Goal: Complete application form: Complete application form

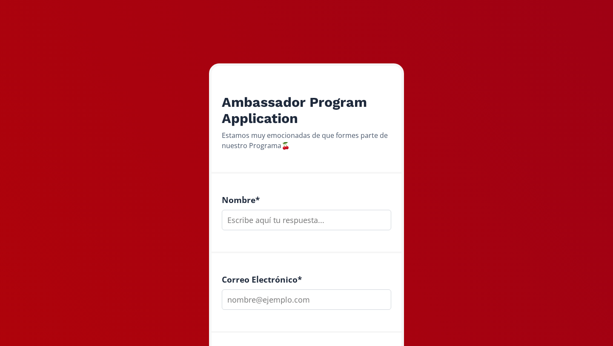
scroll to position [134, 0]
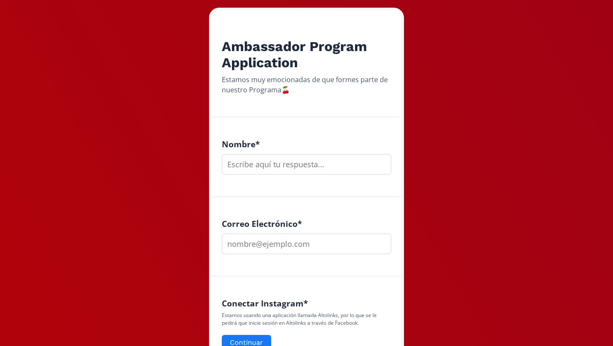
click at [280, 166] on input "text" at bounding box center [306, 164] width 169 height 20
type input "r"
type input "[PERSON_NAME]"
click at [278, 243] on input "email" at bounding box center [306, 244] width 169 height 20
type input "[EMAIL_ADDRESS][DOMAIN_NAME]"
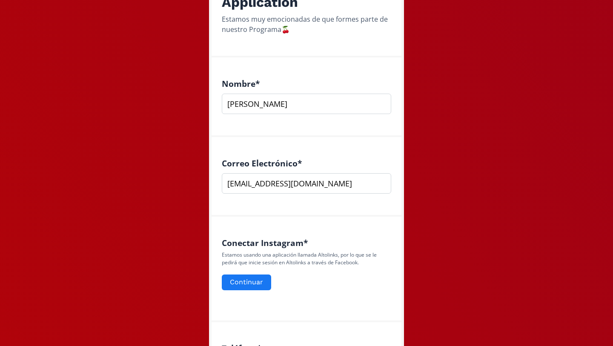
scroll to position [252, 0]
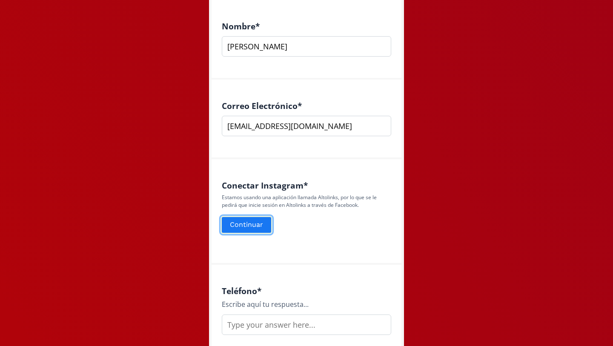
click at [262, 223] on button "Continuar" at bounding box center [246, 225] width 52 height 18
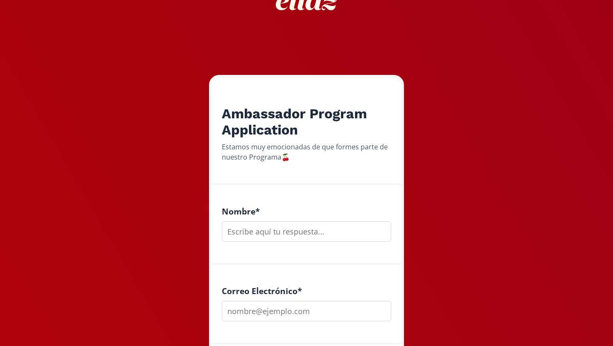
scroll to position [160, 0]
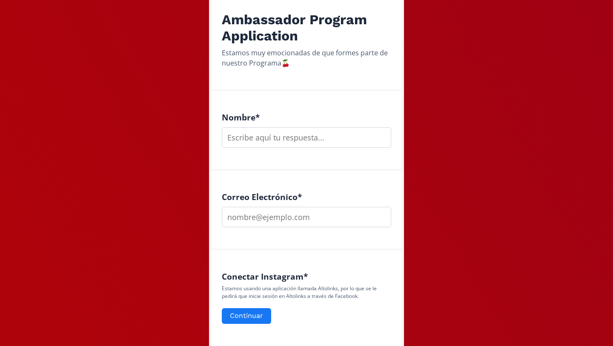
click at [287, 137] on input "text" at bounding box center [306, 137] width 169 height 20
type input "[PERSON_NAME]"
click at [275, 218] on input "email" at bounding box center [306, 217] width 169 height 20
type input "[EMAIL_ADDRESS][DOMAIN_NAME]"
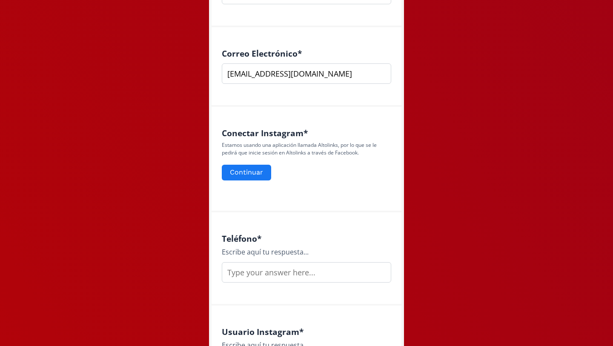
scroll to position [348, 0]
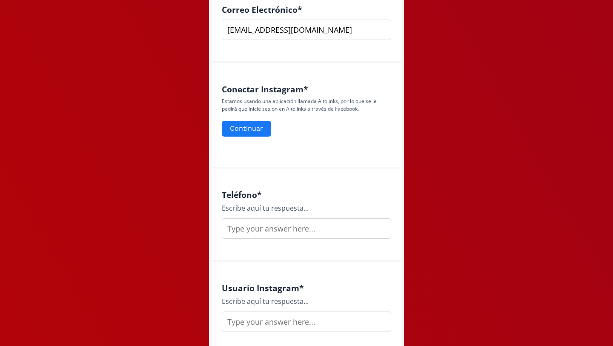
click at [289, 229] on input "text" at bounding box center [306, 228] width 169 height 20
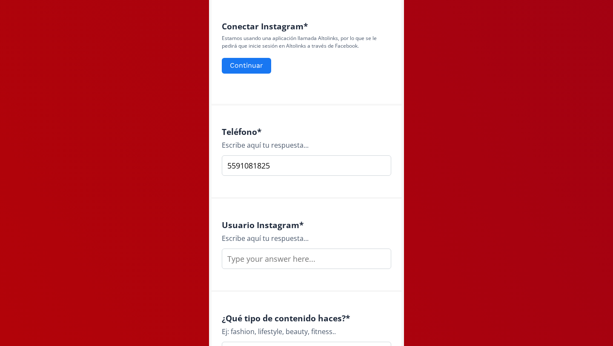
scroll to position [508, 0]
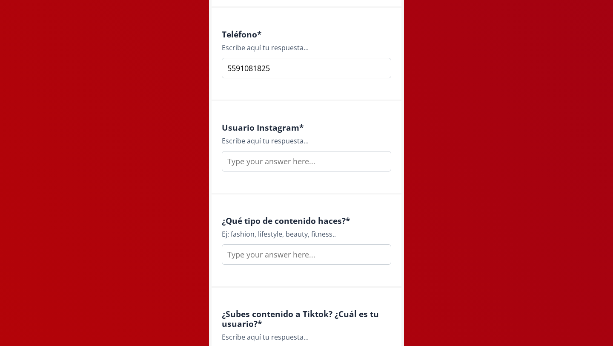
type input "5591081825"
click at [282, 156] on input "text" at bounding box center [306, 161] width 169 height 20
type input "[PERSON_NAME]"
click at [290, 260] on input "text" at bounding box center [306, 254] width 169 height 20
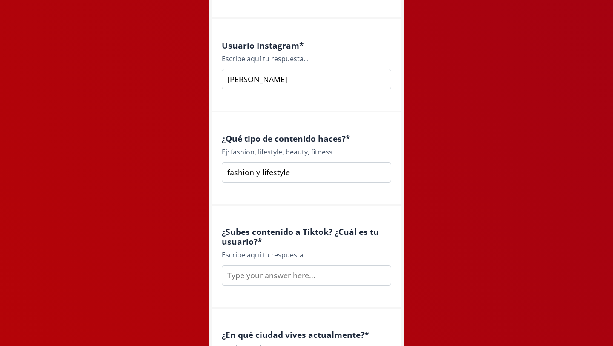
scroll to position [661, 0]
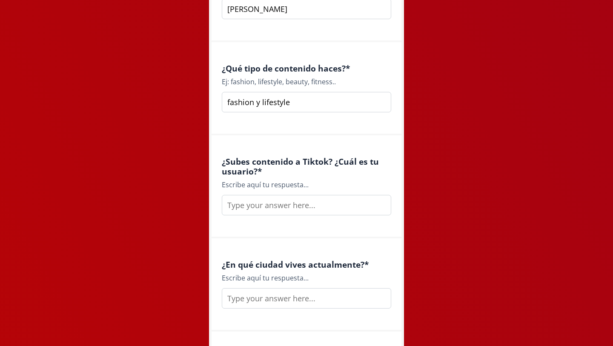
type input "fashion y lifestyle"
click at [303, 213] on input "text" at bounding box center [306, 205] width 169 height 20
type input "[PERSON_NAME]"
click at [298, 303] on input "text" at bounding box center [306, 298] width 169 height 20
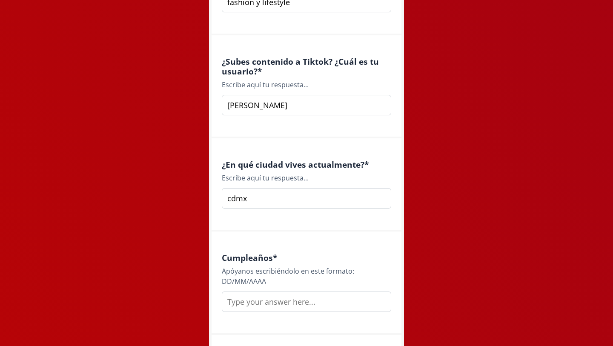
scroll to position [775, 0]
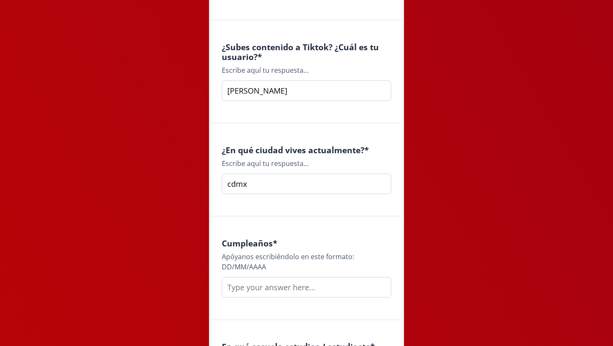
type input "cdmx"
click at [289, 286] on input "text" at bounding box center [306, 287] width 169 height 20
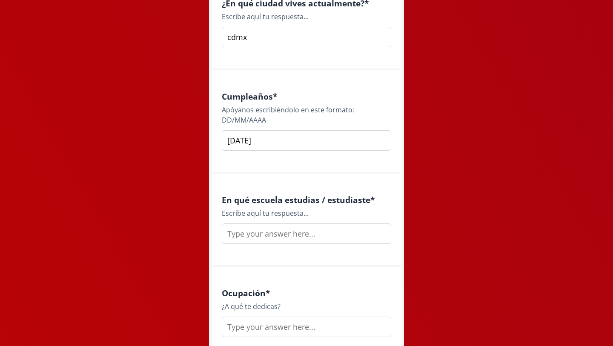
type input "[DATE]"
click at [289, 229] on input "text" at bounding box center [306, 233] width 169 height 20
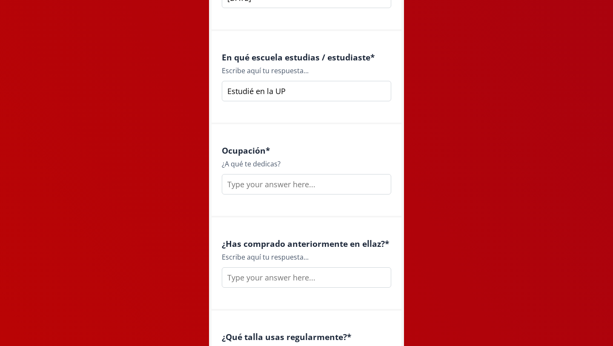
type input "Estudié en la UP"
click at [314, 196] on div "Ocupación * ¿A qué te dedicas?" at bounding box center [307, 170] width 190 height 93
click at [318, 181] on input "text" at bounding box center [306, 184] width 169 height 20
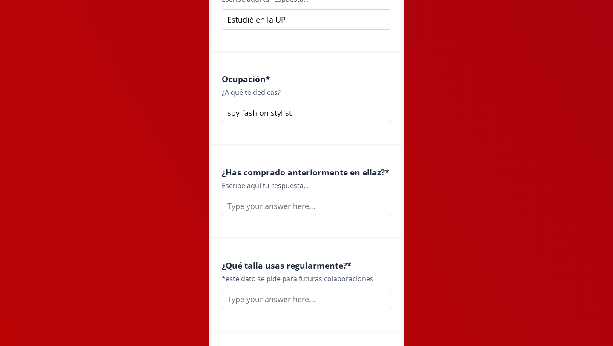
scroll to position [1183, 0]
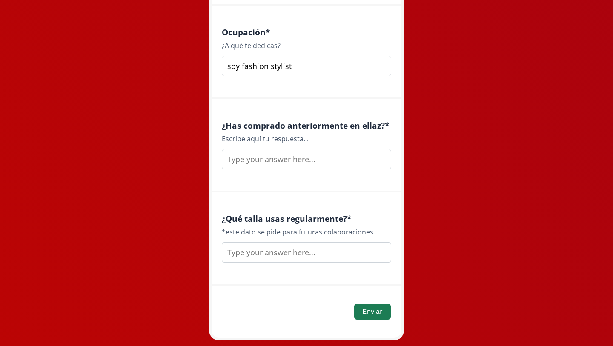
type input "soy fashion stylist"
click at [311, 162] on input "text" at bounding box center [306, 159] width 169 height 20
type input "a"
type input "si"
click at [289, 257] on input "text" at bounding box center [306, 252] width 169 height 20
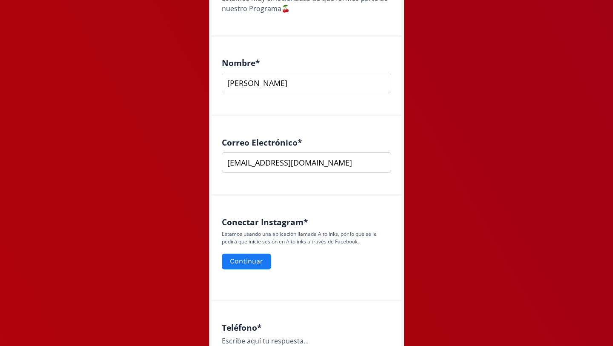
scroll to position [204, 0]
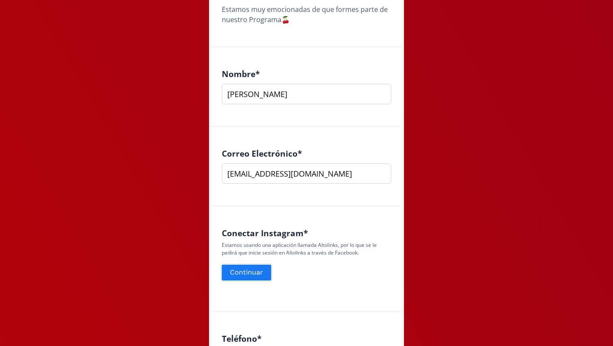
type input "S"
click at [255, 274] on button "Continuar" at bounding box center [246, 272] width 52 height 18
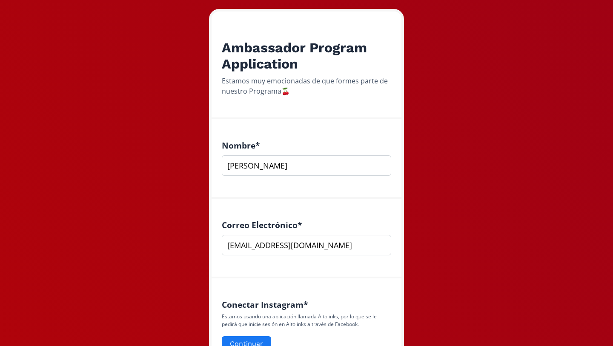
scroll to position [280, 0]
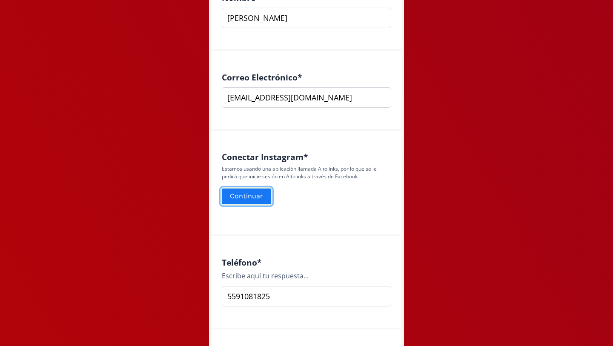
click at [247, 203] on button "Continuar" at bounding box center [246, 196] width 52 height 18
